Goal: Find specific page/section: Find specific page/section

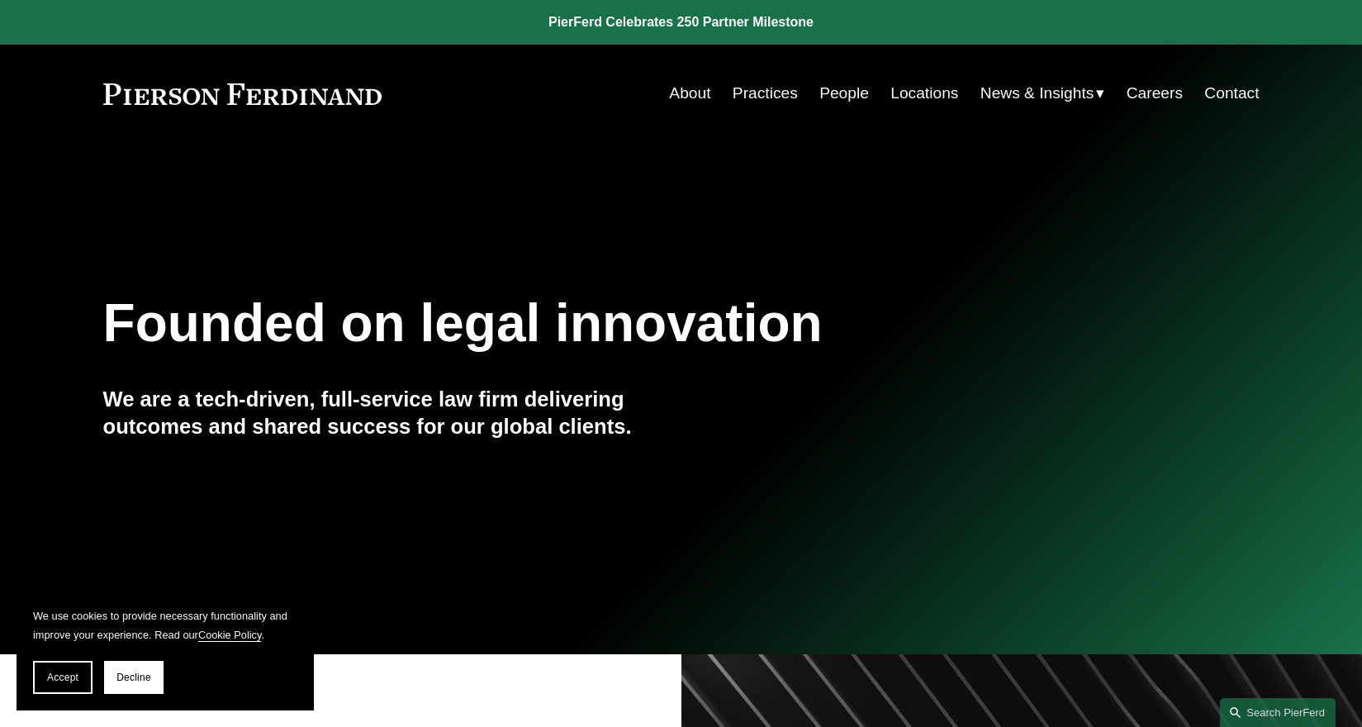
click at [825, 91] on link "People" at bounding box center [844, 93] width 50 height 31
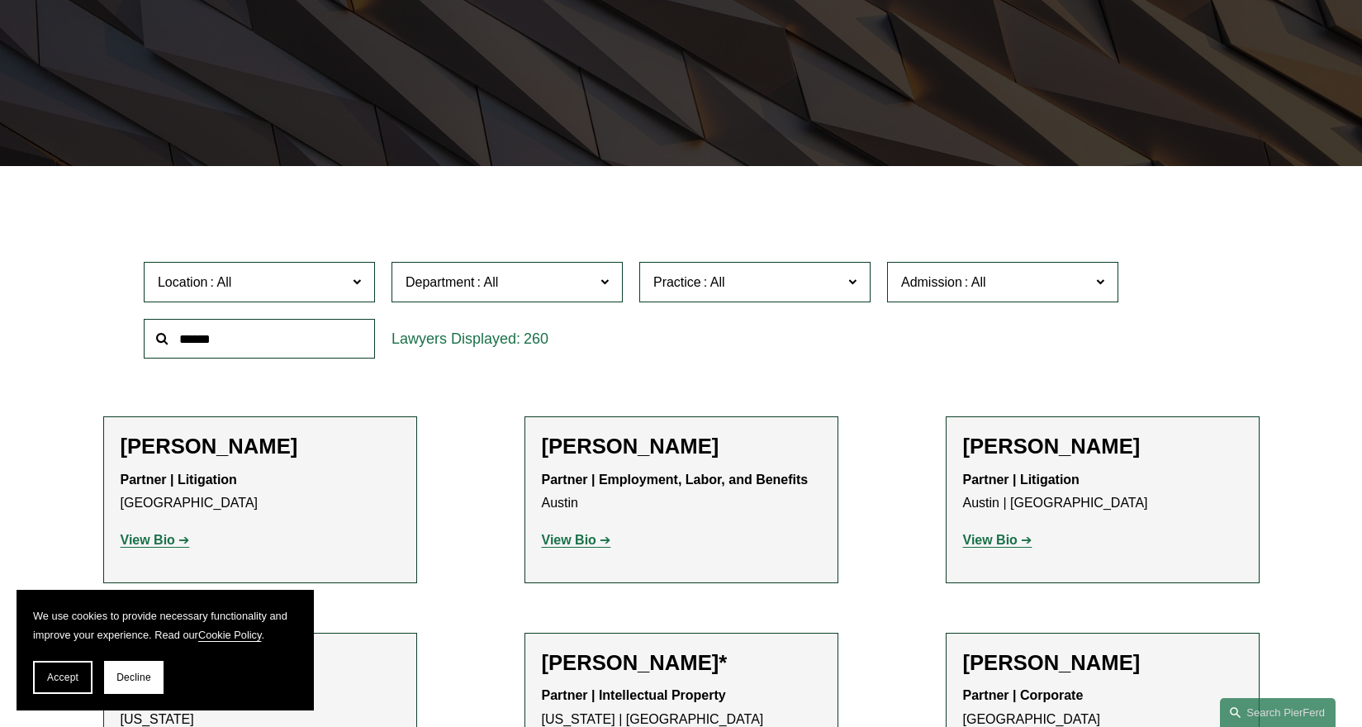
scroll to position [330, 0]
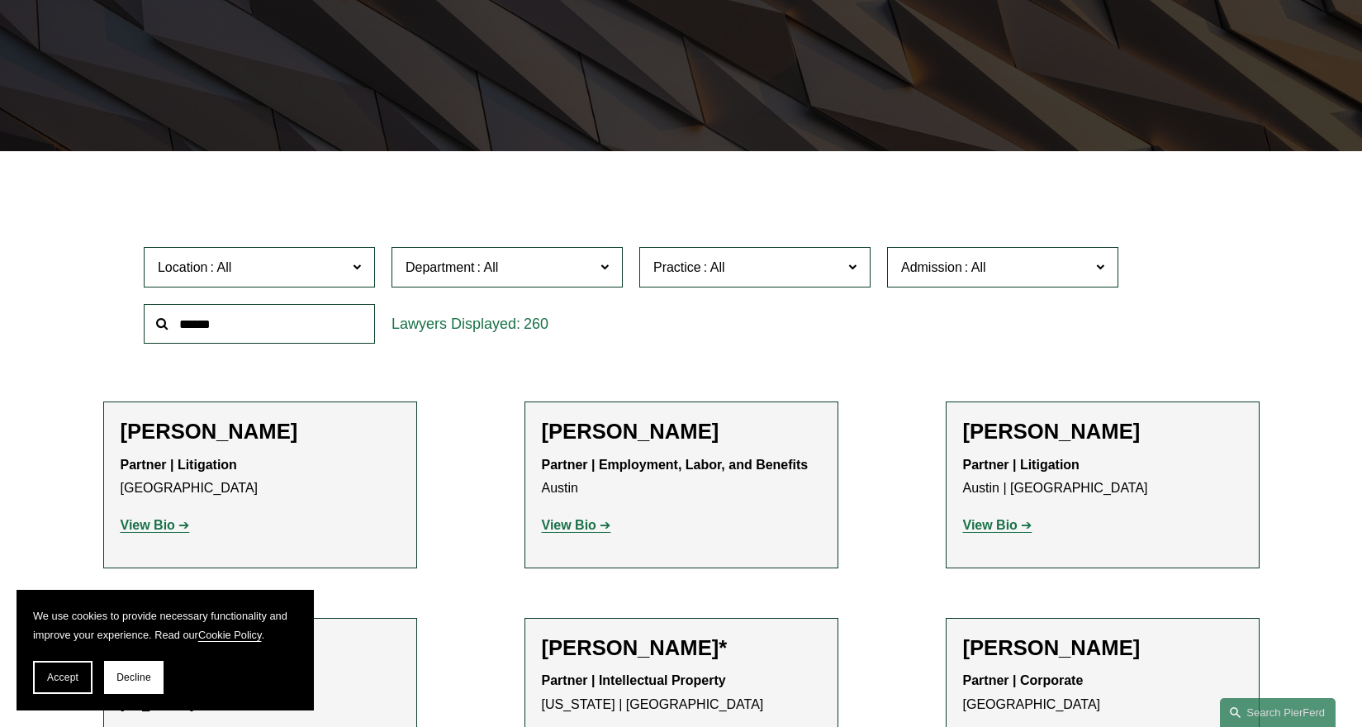
click at [367, 268] on label "Location" at bounding box center [259, 267] width 231 height 40
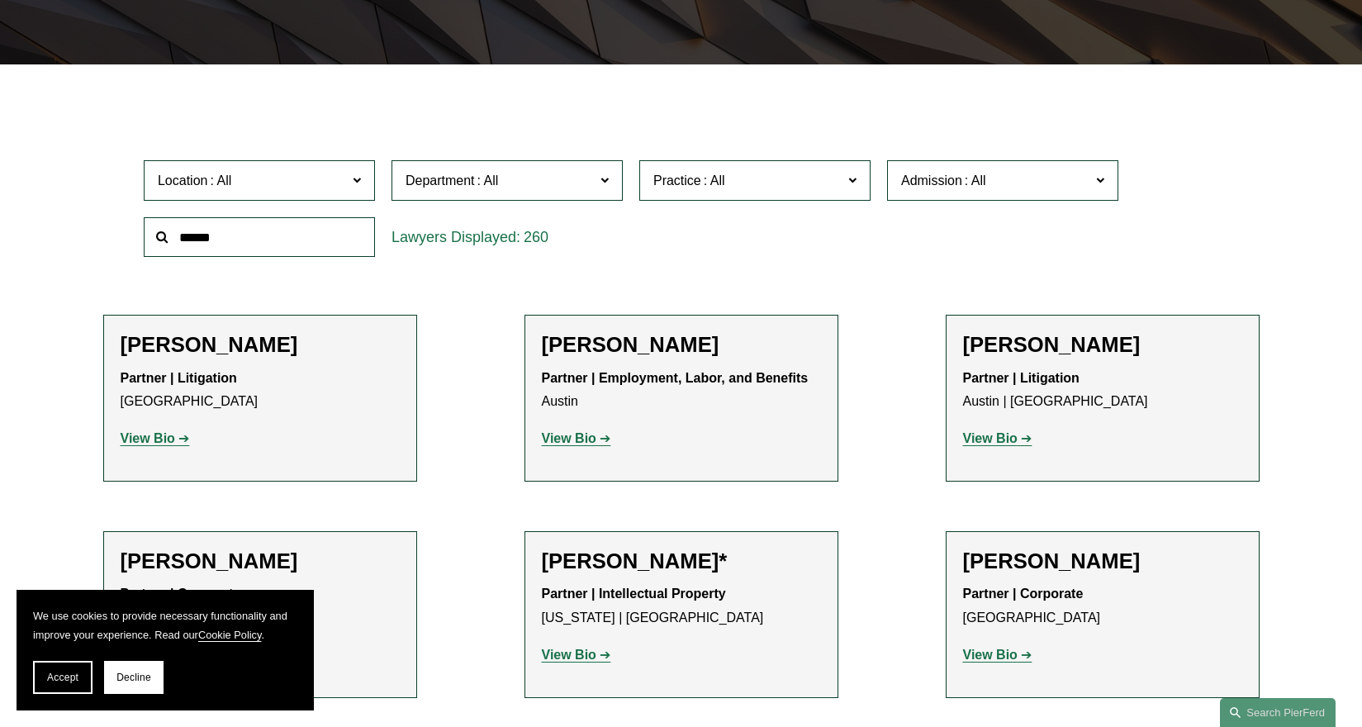
scroll to position [413, 0]
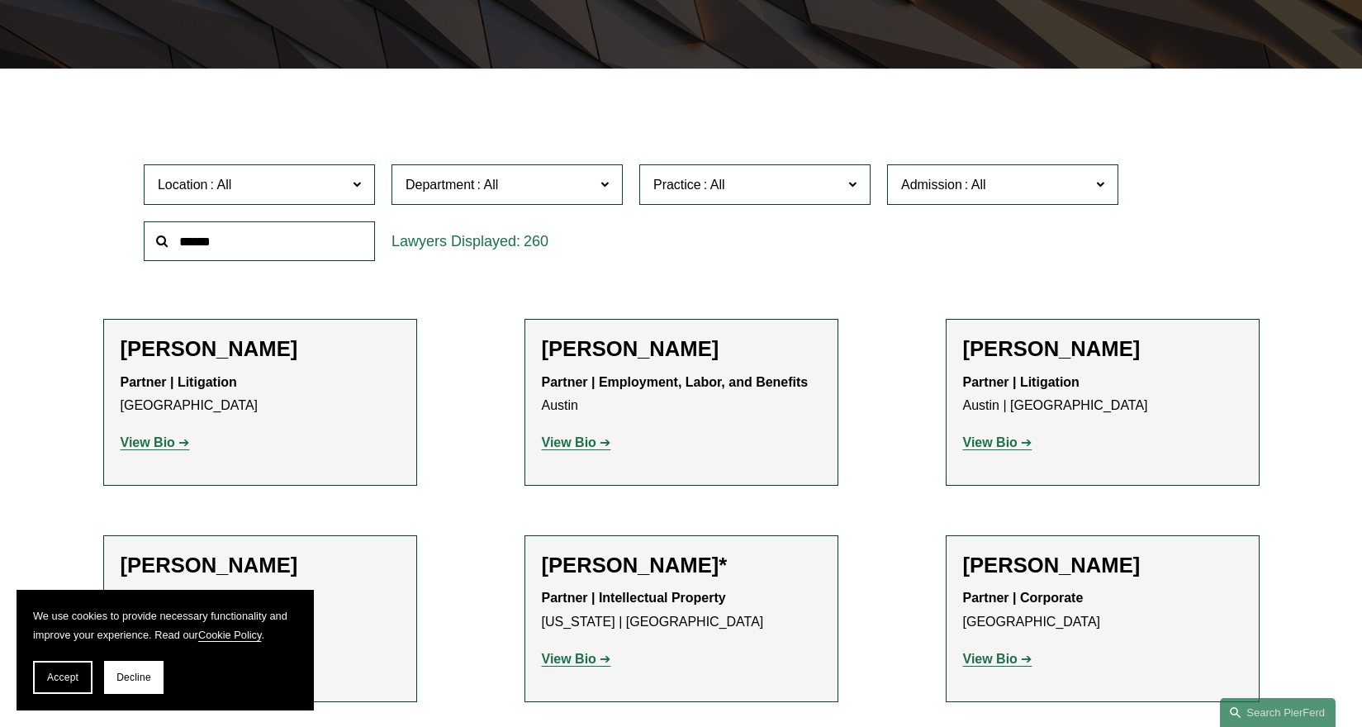
click at [496, 178] on span at bounding box center [488, 185] width 26 height 14
click at [0, 0] on link "Employment, Labor, and Benefits" at bounding box center [0, 0] width 0 height 0
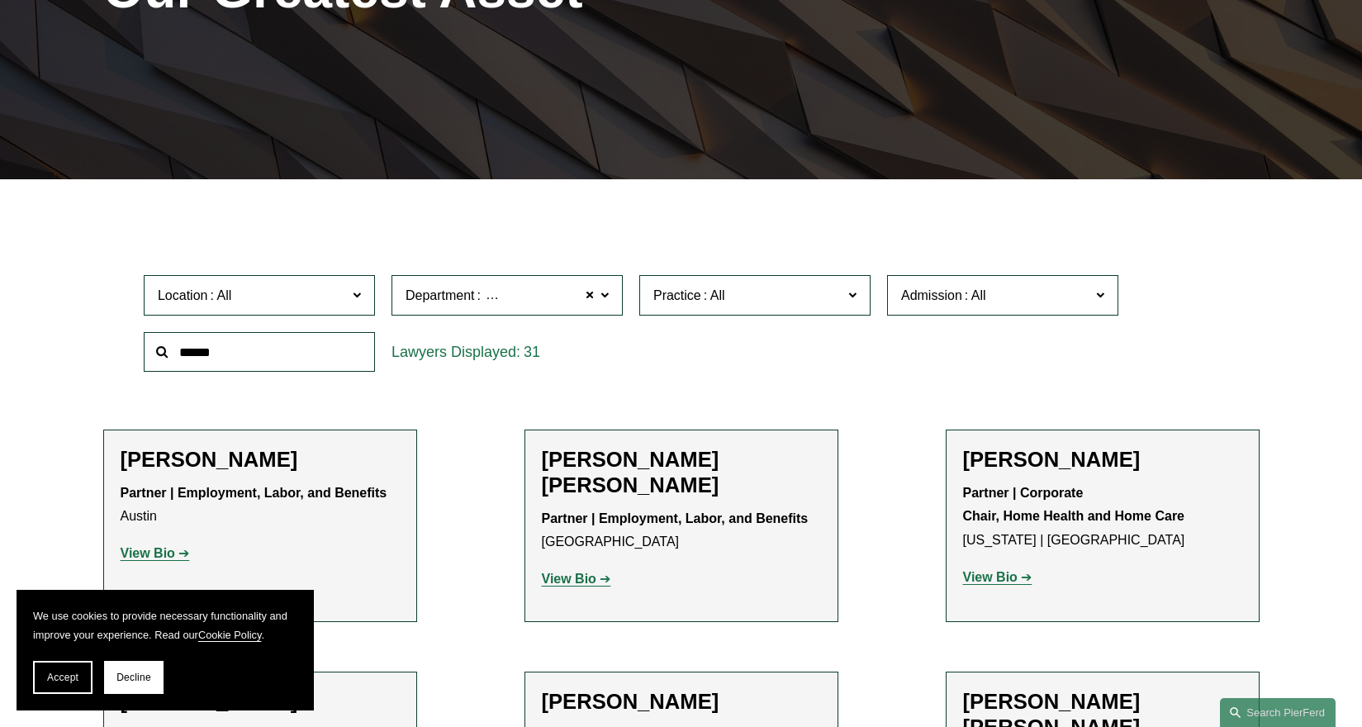
scroll to position [66, 0]
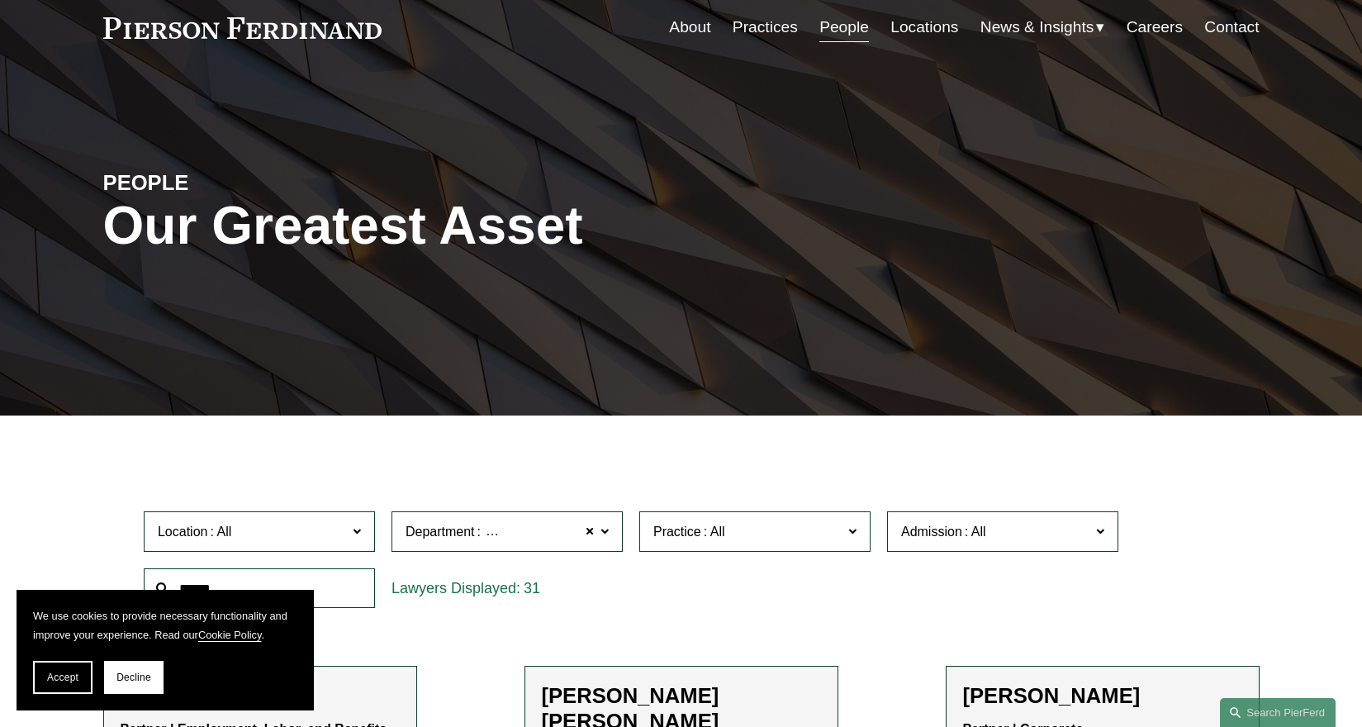
click at [890, 31] on link "Locations" at bounding box center [924, 27] width 68 height 31
click at [894, 27] on link "Locations" at bounding box center [924, 27] width 68 height 31
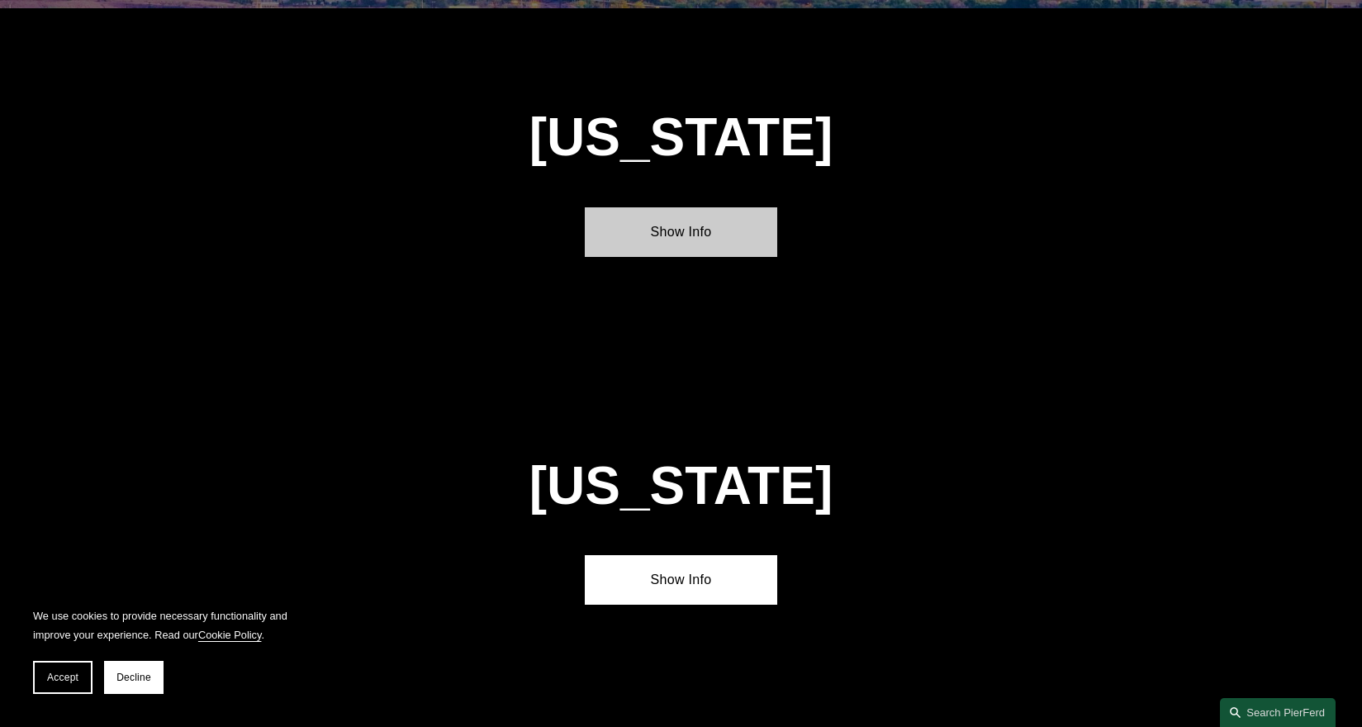
scroll to position [1074, 0]
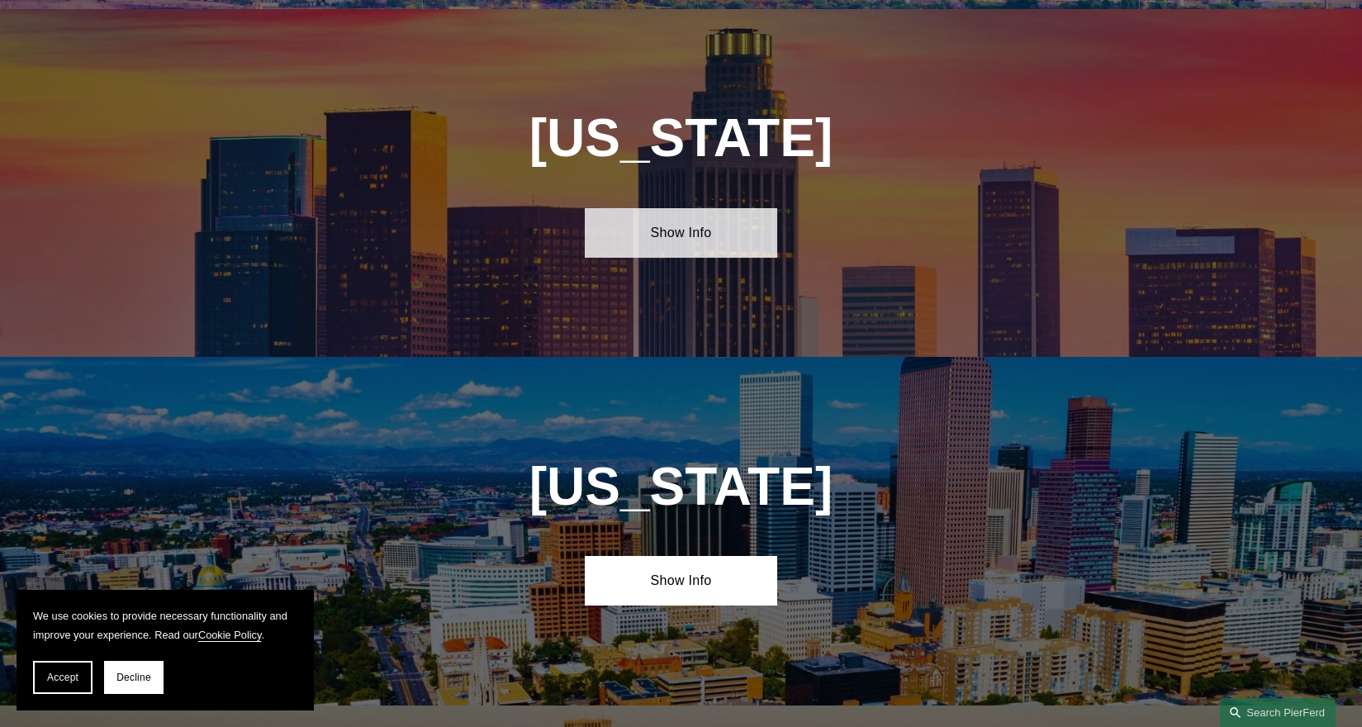
click at [662, 212] on link "Show Info" at bounding box center [681, 233] width 192 height 50
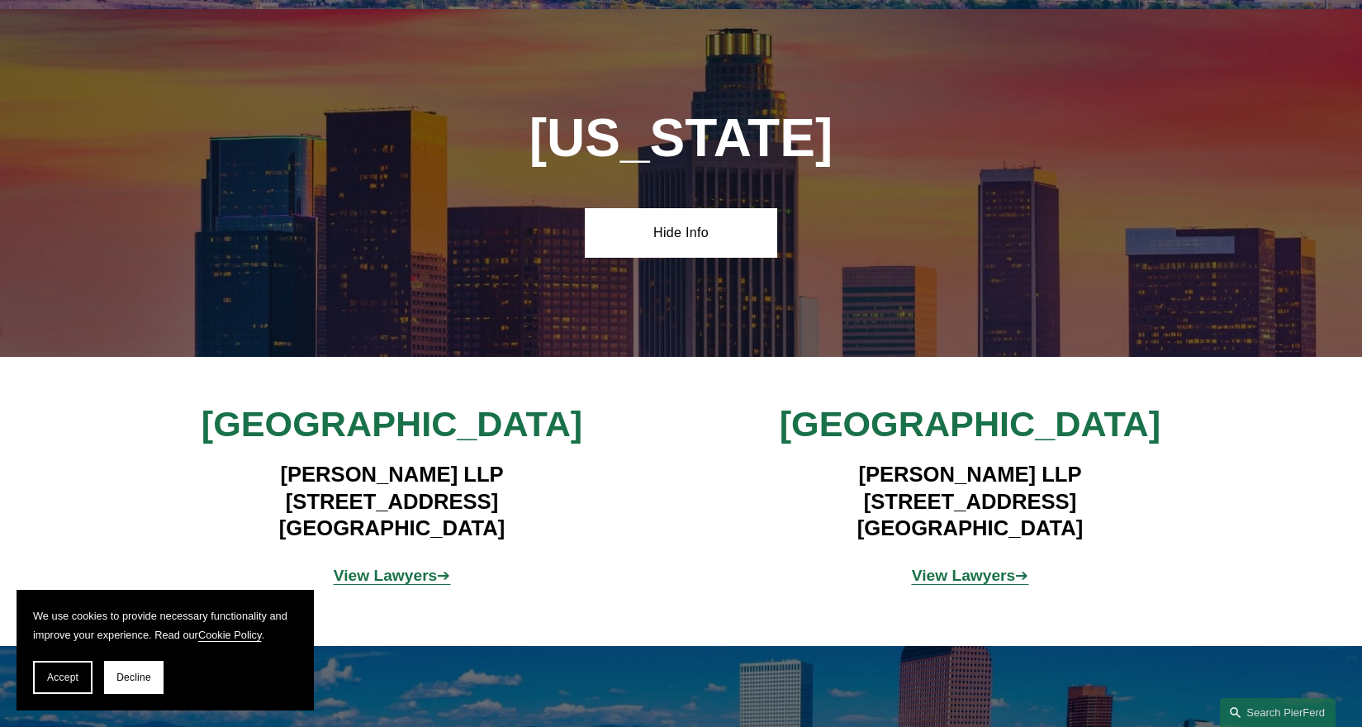
click at [370, 567] on strong "View Lawyers" at bounding box center [386, 575] width 104 height 17
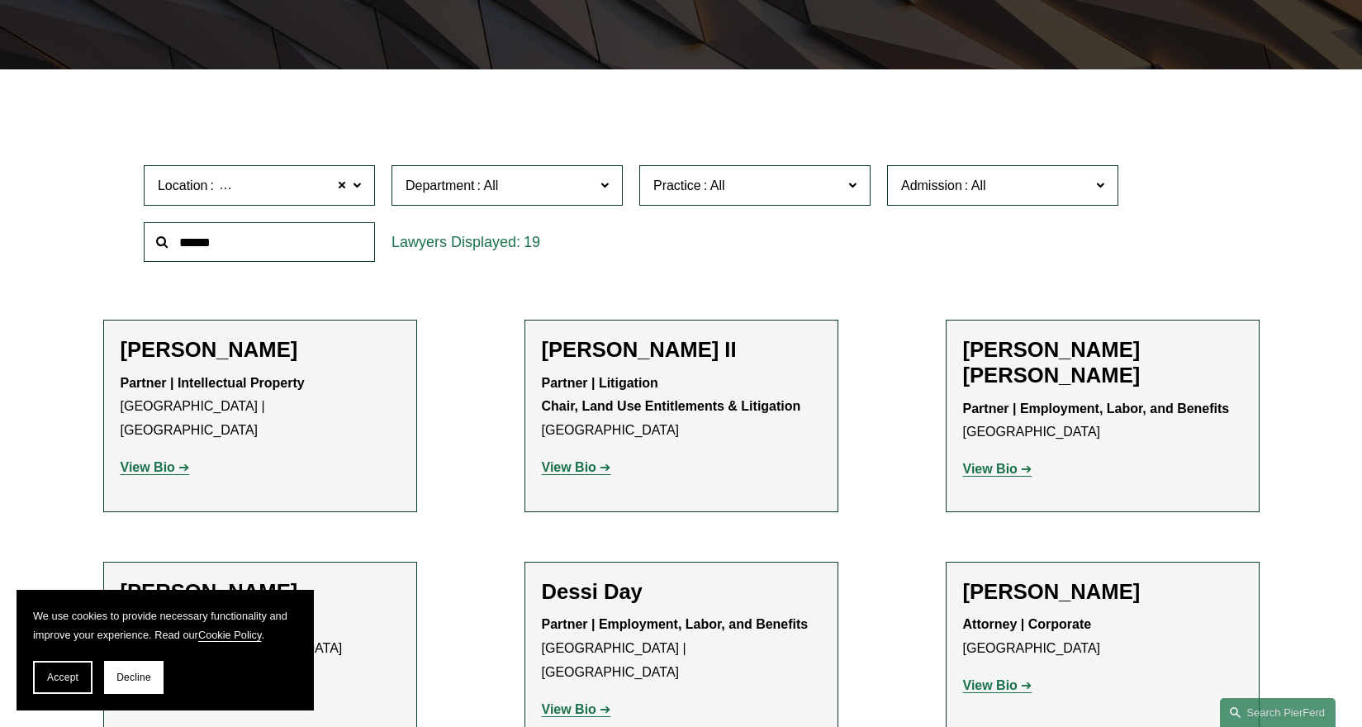
scroll to position [413, 0]
click at [850, 185] on span at bounding box center [852, 183] width 8 height 21
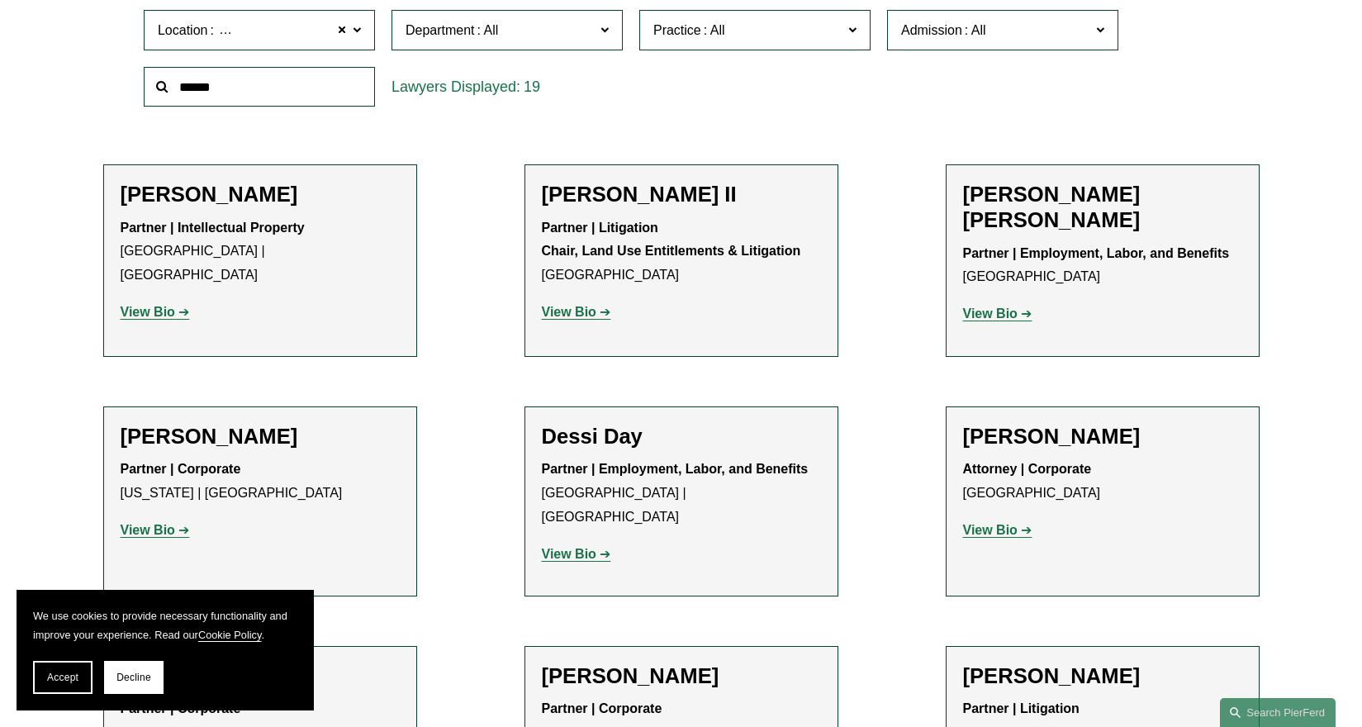
scroll to position [661, 0]
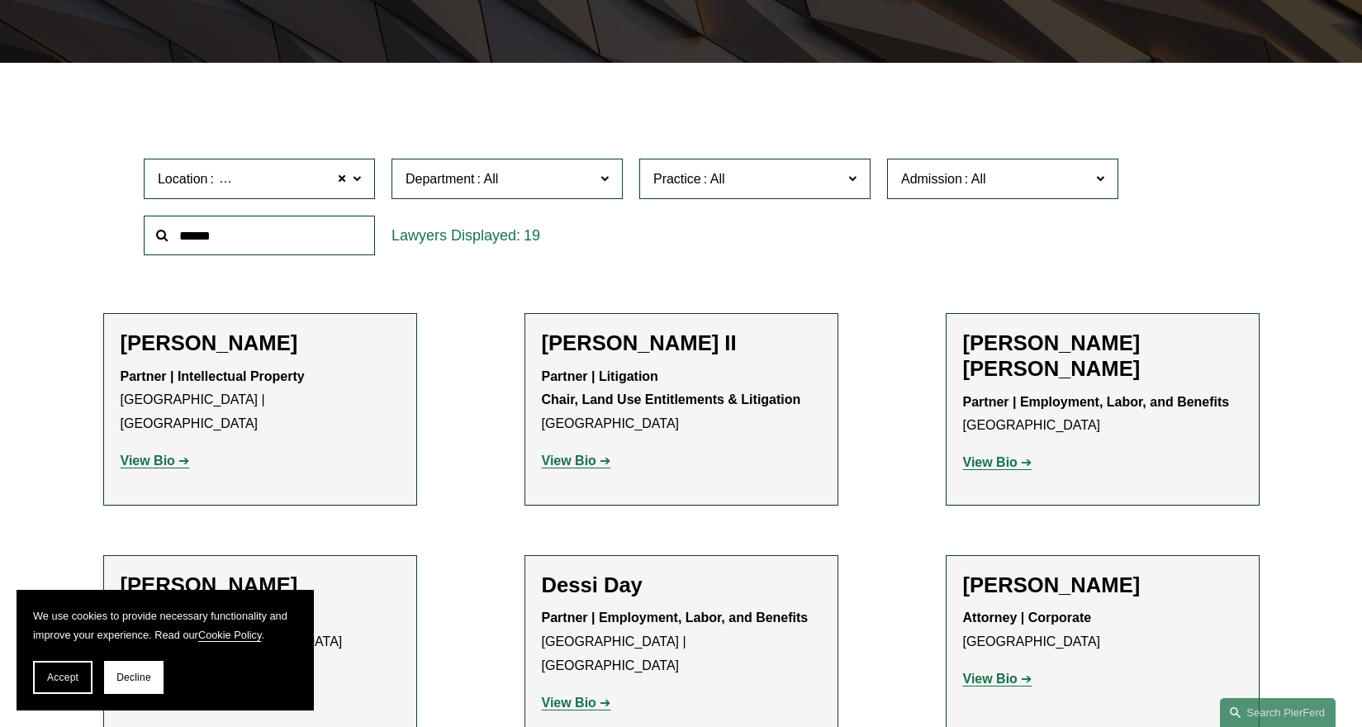
scroll to position [400, 0]
